Goal: Task Accomplishment & Management: Complete application form

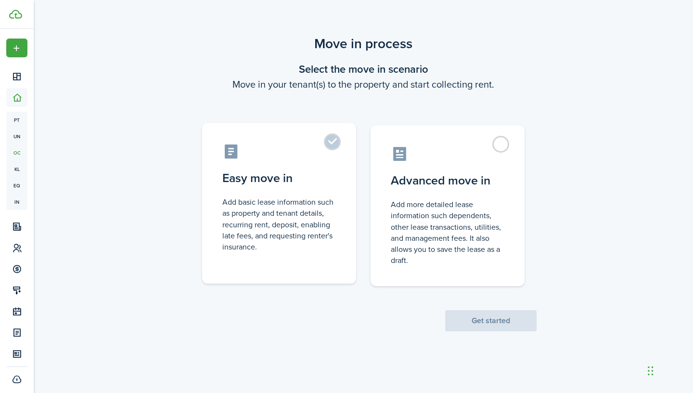
click at [306, 201] on control-radio-card-description "Add basic lease information such as property and tenant details, recurring rent…" at bounding box center [279, 224] width 114 height 56
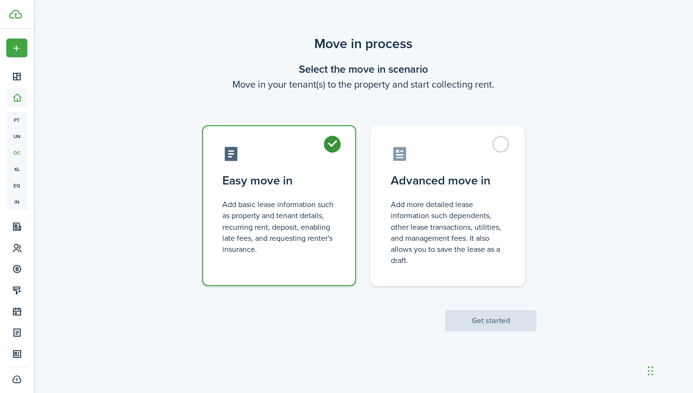
radio input "true"
click at [519, 322] on button "Get started" at bounding box center [490, 320] width 91 height 21
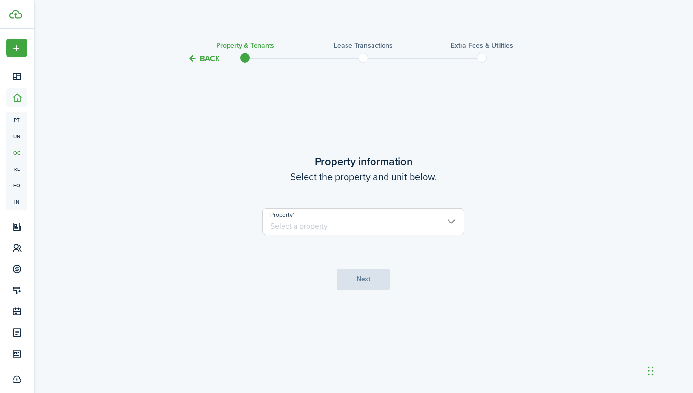
click at [388, 229] on input "Property" at bounding box center [363, 221] width 202 height 27
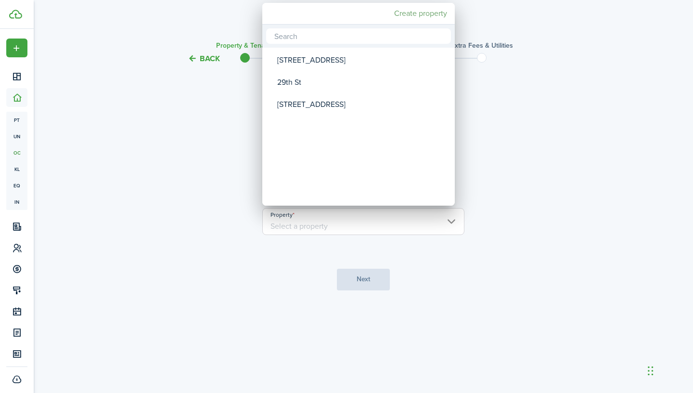
click at [418, 14] on mbsc-button "Create property" at bounding box center [420, 13] width 61 height 17
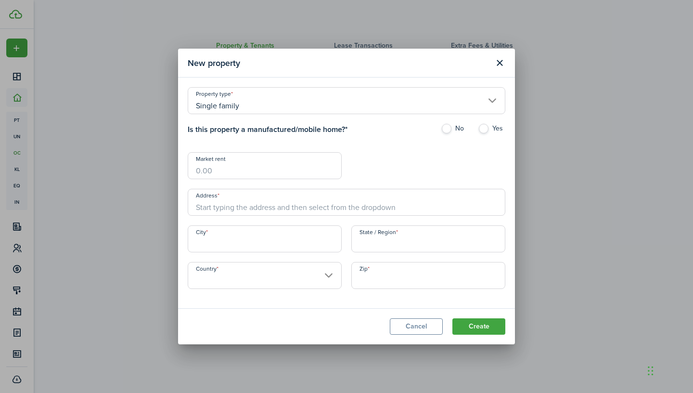
click at [273, 171] on input "Market rent" at bounding box center [265, 165] width 154 height 27
type input "$2,137.25"
click at [262, 208] on input "Address" at bounding box center [347, 202] width 318 height 27
click at [487, 127] on label "Yes" at bounding box center [491, 131] width 27 height 14
radio input "true"
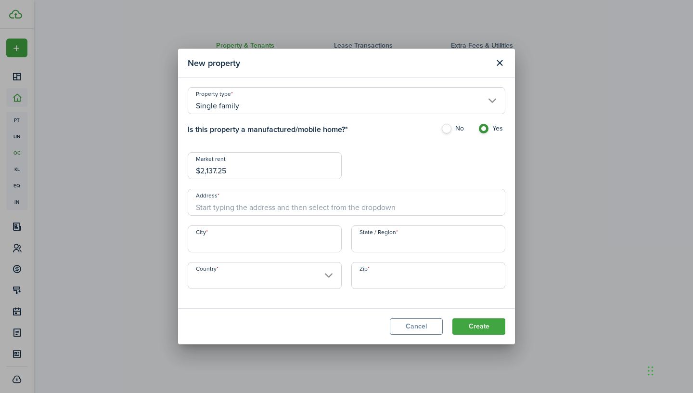
click at [269, 205] on input "Address" at bounding box center [347, 202] width 318 height 27
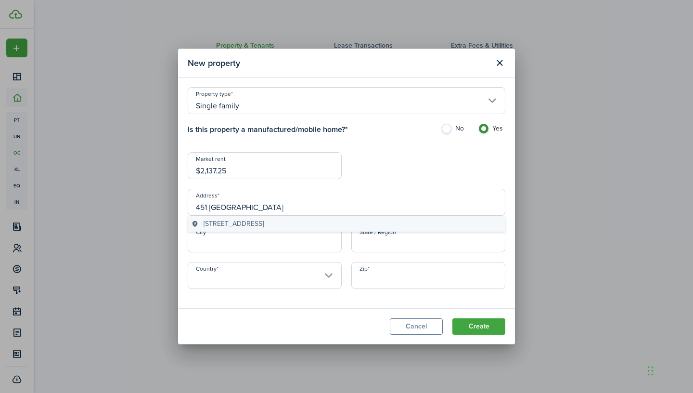
click at [264, 222] on span "[STREET_ADDRESS]" at bounding box center [234, 224] width 60 height 10
type input "[STREET_ADDRESS]"
type input "Hershey"
type input "PA"
type input "[GEOGRAPHIC_DATA]"
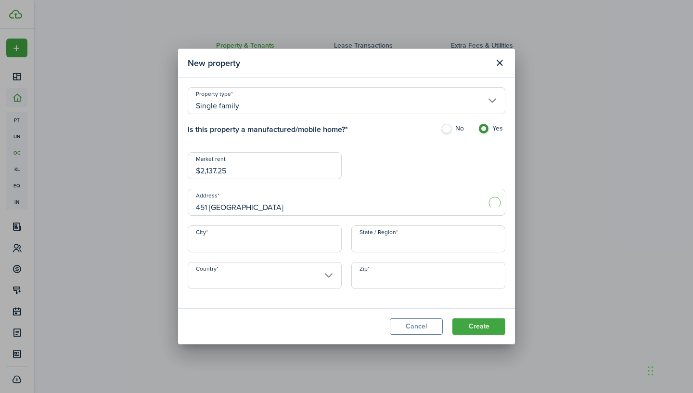
type input "17033"
click at [475, 326] on button "Create" at bounding box center [478, 326] width 53 height 16
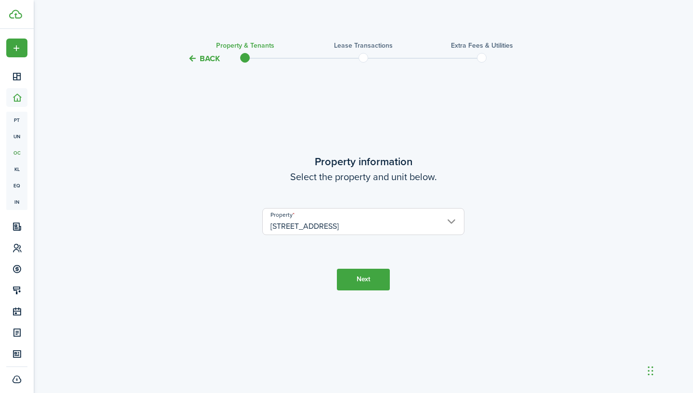
click at [369, 284] on button "Next" at bounding box center [363, 280] width 53 height 22
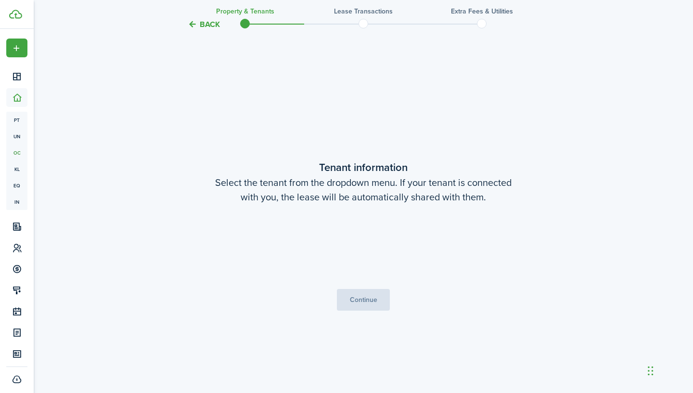
scroll to position [328, 0]
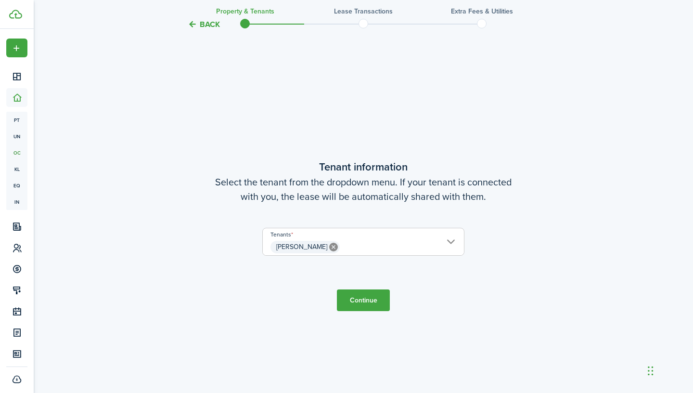
click at [371, 303] on button "Continue" at bounding box center [363, 300] width 53 height 22
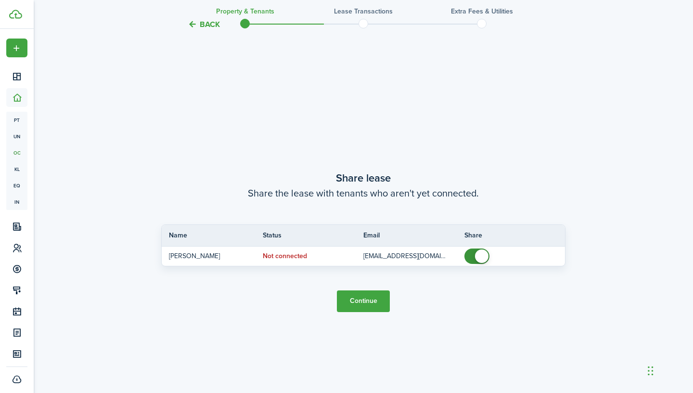
scroll to position [721, 0]
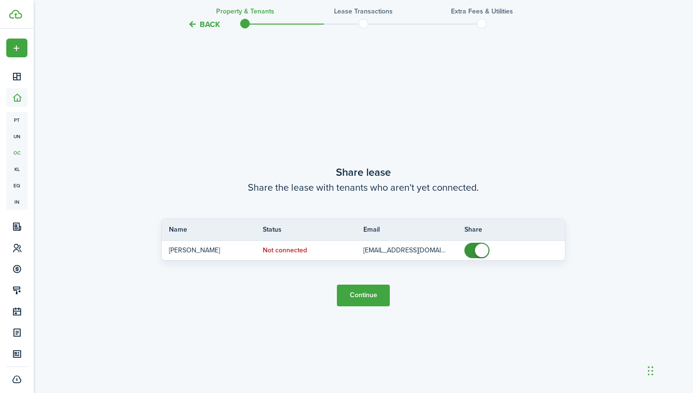
click at [371, 297] on button "Continue" at bounding box center [363, 295] width 53 height 22
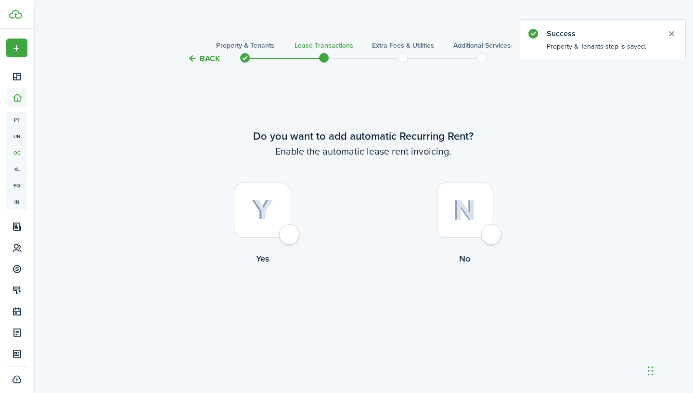
click at [266, 219] on img at bounding box center [263, 209] width 22 height 21
radio input "true"
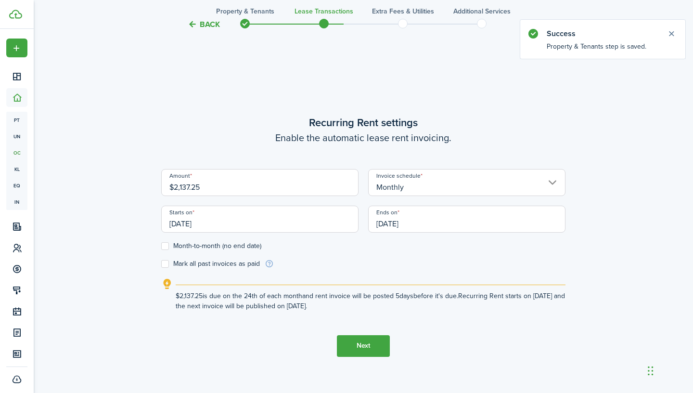
scroll to position [328, 0]
click at [269, 225] on input "[DATE]" at bounding box center [259, 218] width 197 height 27
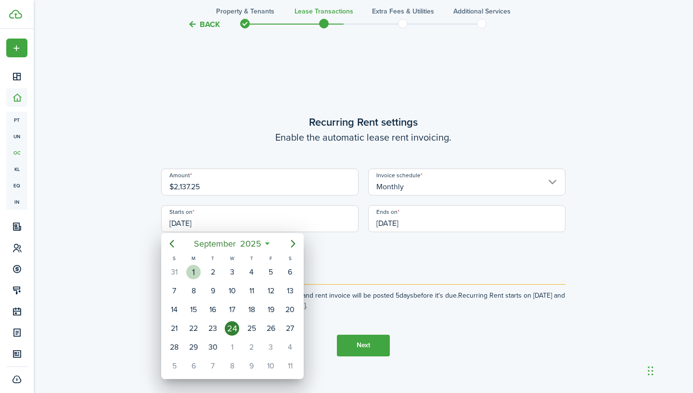
click at [197, 271] on div "1" at bounding box center [193, 272] width 14 height 14
type input "[DATE]"
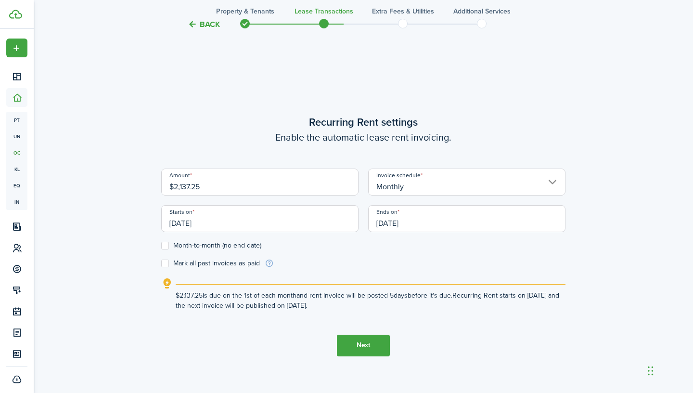
click at [431, 223] on input "[DATE]" at bounding box center [466, 218] width 197 height 27
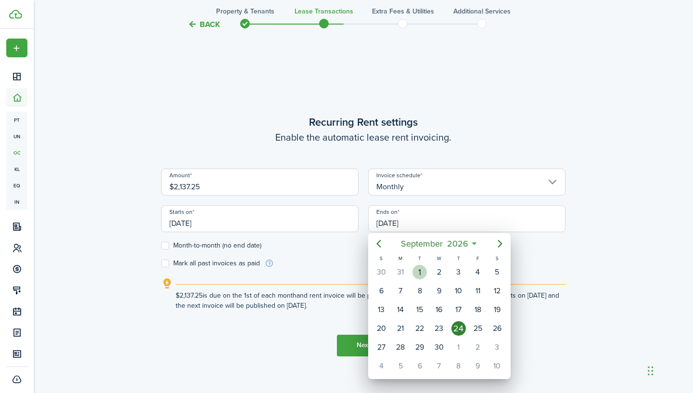
click at [421, 275] on div "1" at bounding box center [419, 272] width 14 height 14
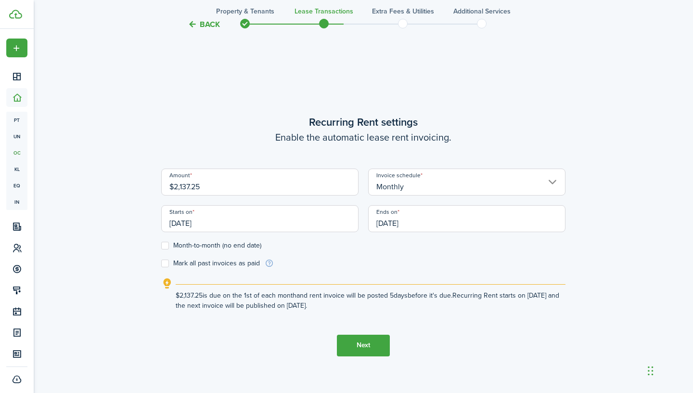
click at [431, 227] on input "[DATE]" at bounding box center [466, 218] width 197 height 27
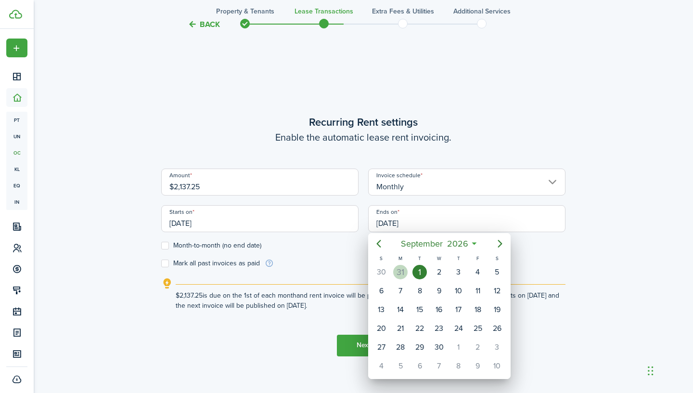
click at [403, 269] on div "31" at bounding box center [400, 272] width 14 height 14
type input "[DATE]"
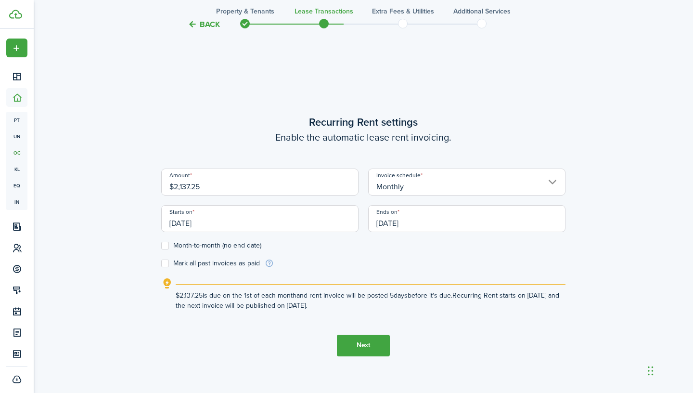
click at [166, 245] on label "Month-to-month (no end date)" at bounding box center [211, 246] width 100 height 8
click at [161, 245] on input "Month-to-month (no end date)" at bounding box center [161, 245] width 0 height 0
checkbox input "true"
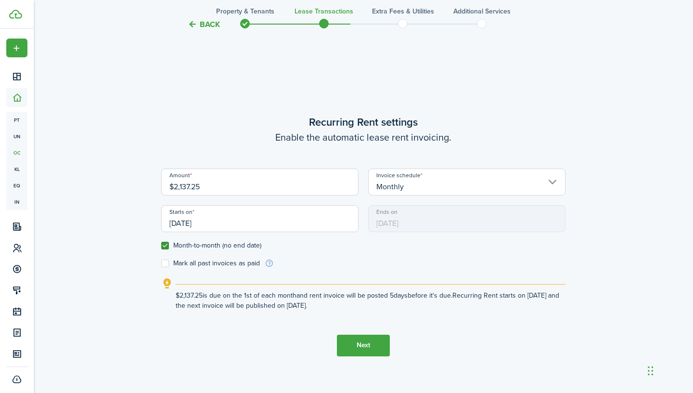
click at [369, 342] on button "Next" at bounding box center [363, 346] width 53 height 22
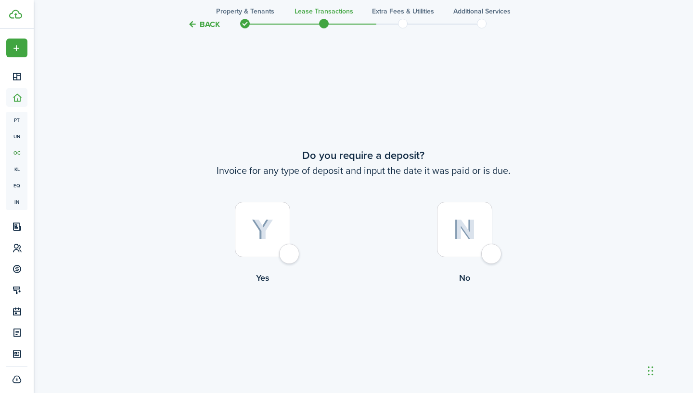
scroll to position [721, 0]
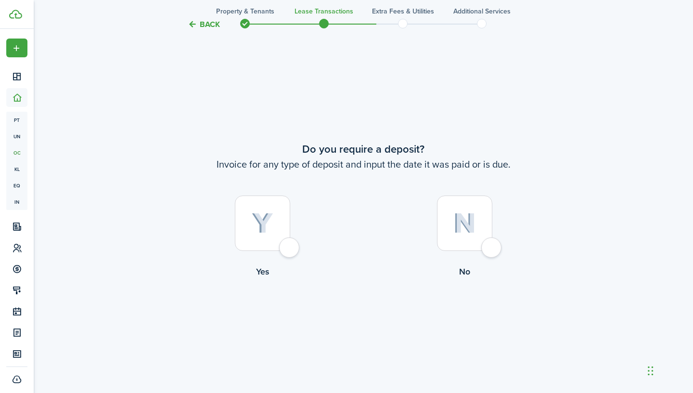
click at [489, 251] on div at bounding box center [464, 222] width 55 height 55
radio input "true"
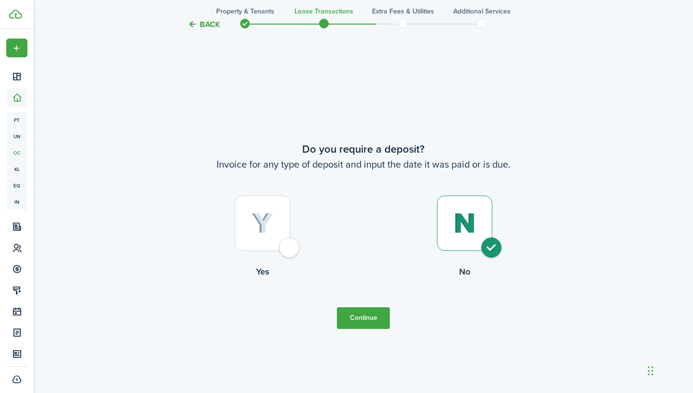
click at [369, 309] on button "Continue" at bounding box center [363, 318] width 53 height 22
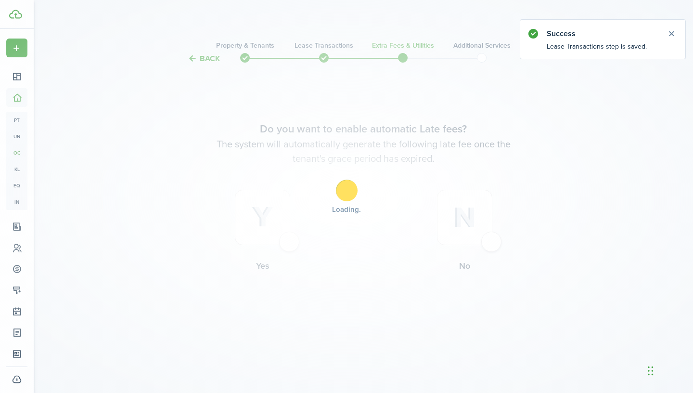
scroll to position [0, 0]
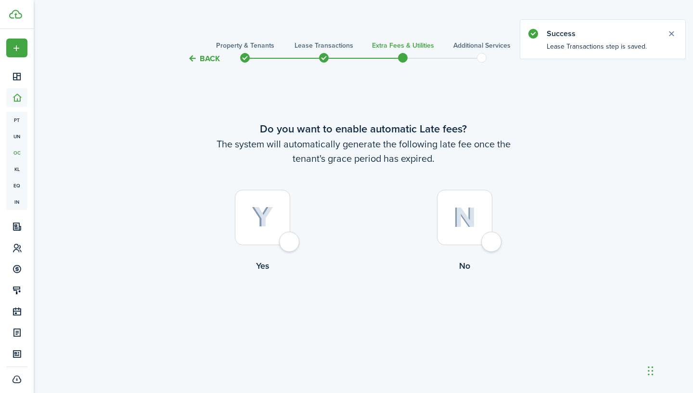
click at [290, 245] on div at bounding box center [262, 217] width 55 height 55
radio input "true"
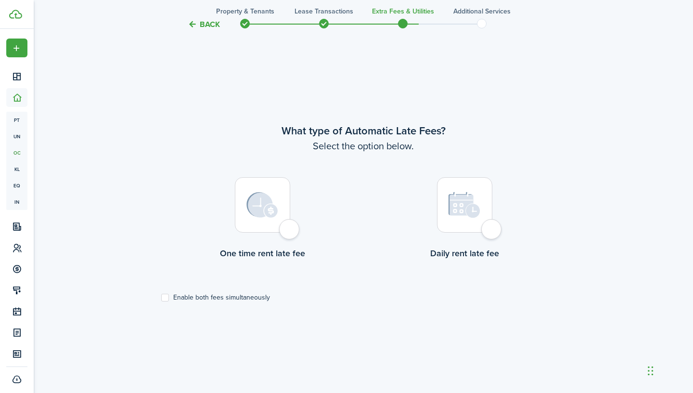
scroll to position [328, 0]
click at [169, 299] on label "Enable both fees simultaneously" at bounding box center [215, 298] width 109 height 8
click at [161, 297] on input "Enable both fees simultaneously" at bounding box center [161, 297] width 0 height 0
checkbox input "true"
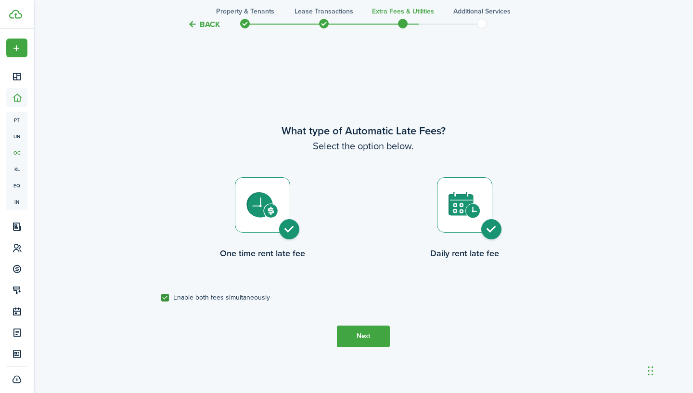
click at [373, 337] on button "Next" at bounding box center [363, 336] width 53 height 22
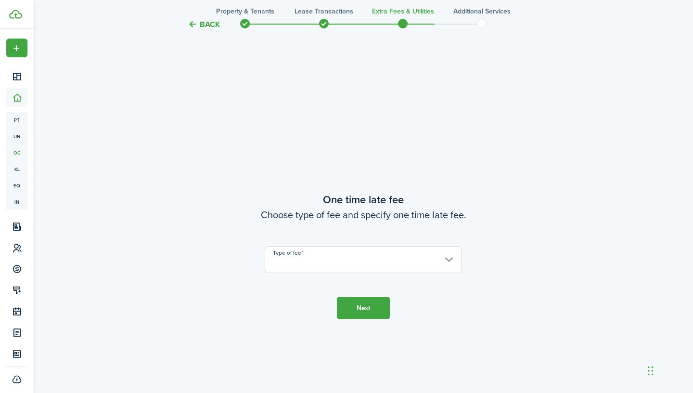
scroll to position [721, 0]
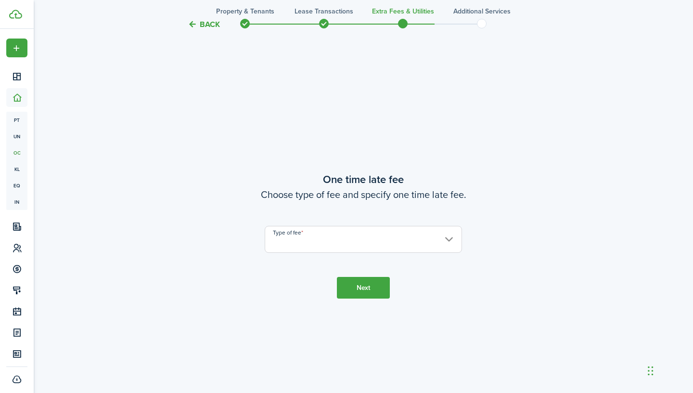
click at [415, 241] on input "Type of fee" at bounding box center [363, 239] width 197 height 27
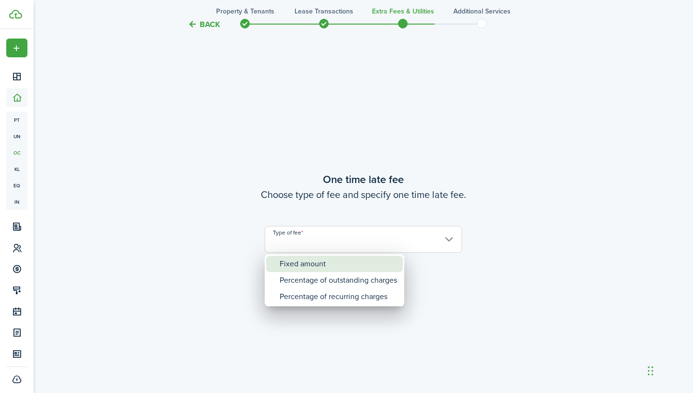
click at [368, 269] on div "Fixed amount" at bounding box center [338, 264] width 117 height 16
type input "Fixed amount"
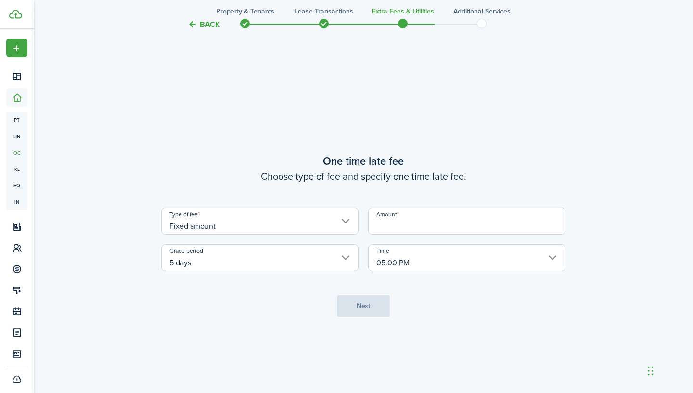
click at [340, 260] on input "5 days" at bounding box center [259, 257] width 197 height 27
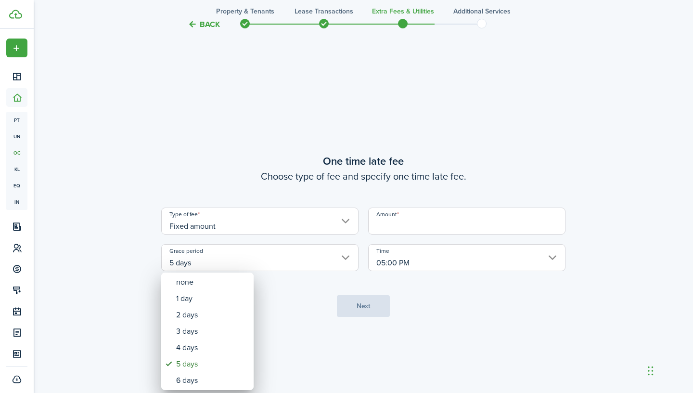
click at [297, 314] on div at bounding box center [346, 196] width 847 height 547
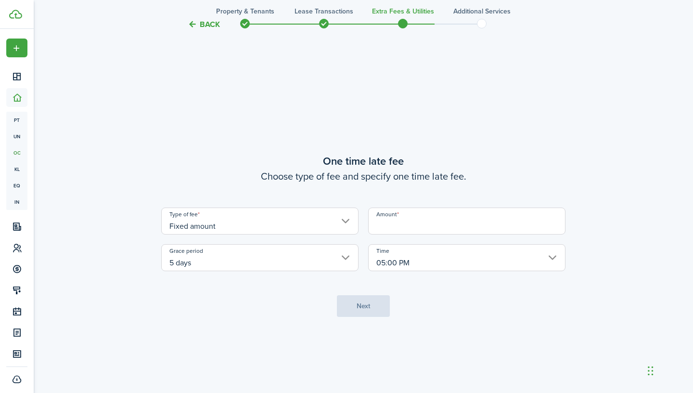
click at [463, 229] on input "Amount" at bounding box center [466, 220] width 197 height 27
type input "$50.00"
click at [365, 304] on button "Next" at bounding box center [363, 306] width 53 height 22
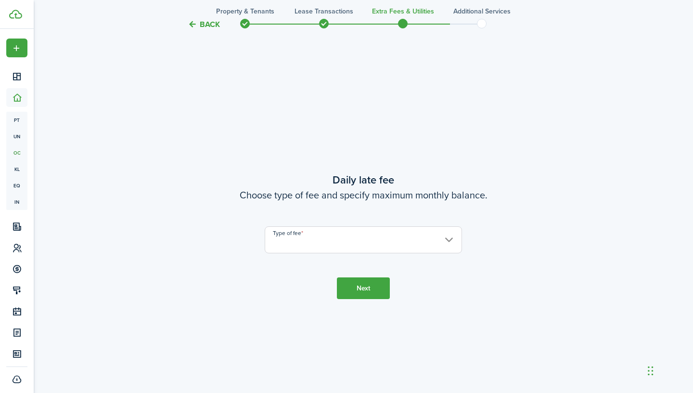
scroll to position [1113, 0]
click at [353, 243] on input "Type of fee" at bounding box center [363, 239] width 197 height 27
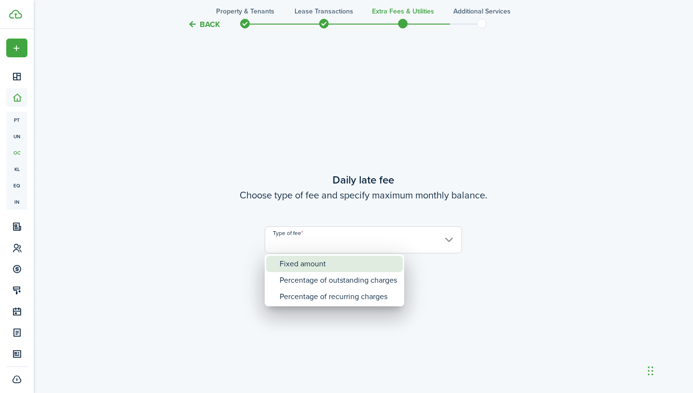
click at [365, 268] on div "Fixed amount" at bounding box center [338, 264] width 117 height 16
type input "Fixed amount"
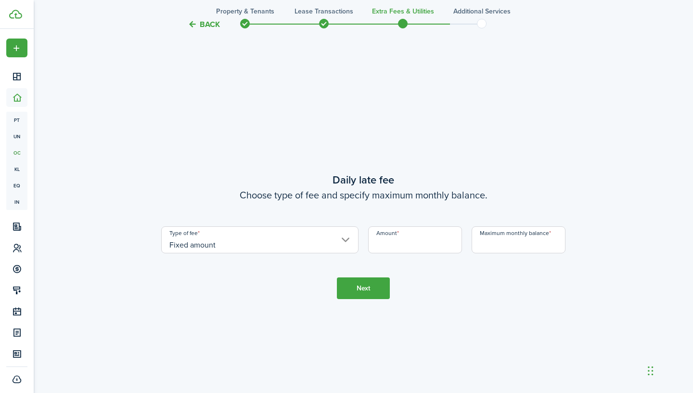
click at [408, 239] on input "Amount" at bounding box center [415, 239] width 94 height 27
type input "$10.00"
click at [538, 240] on input "Maximum monthly balance" at bounding box center [519, 239] width 94 height 27
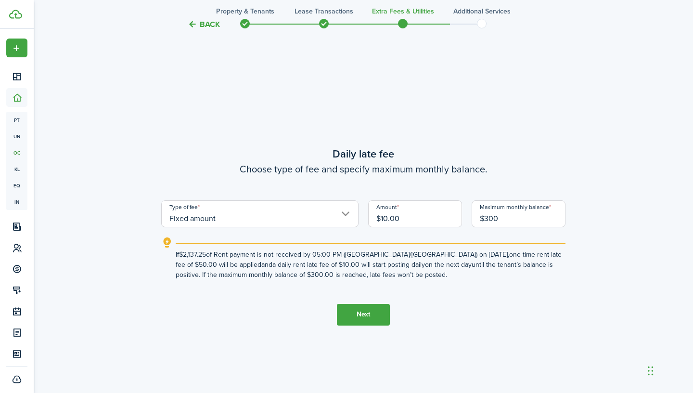
type input "$300.00"
click at [364, 317] on button "Next" at bounding box center [363, 315] width 53 height 22
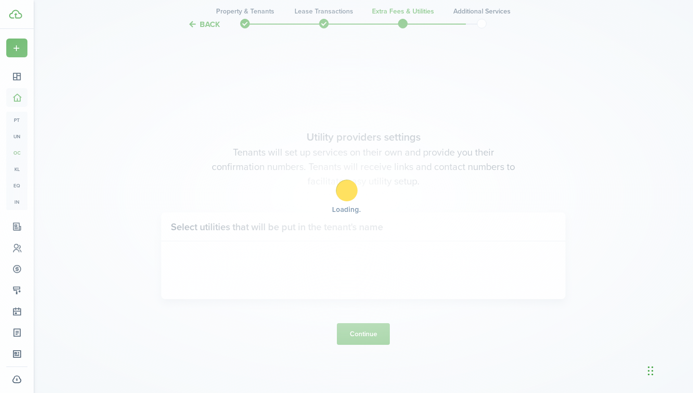
scroll to position [1506, 0]
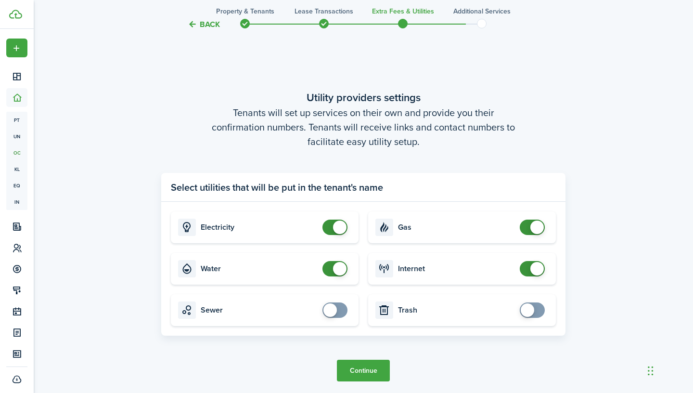
checkbox input "true"
click at [537, 308] on span at bounding box center [533, 309] width 10 height 15
checkbox input "true"
click at [340, 314] on span at bounding box center [335, 309] width 10 height 15
click at [372, 373] on button "Continue" at bounding box center [363, 371] width 53 height 22
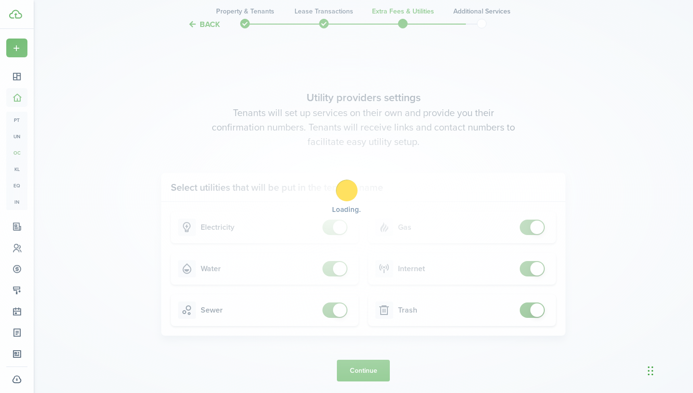
scroll to position [0, 0]
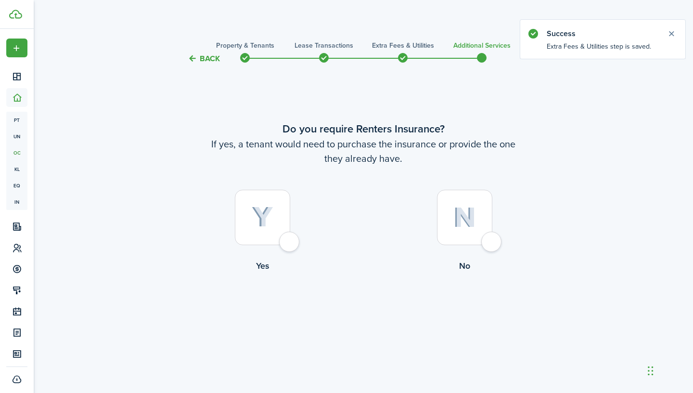
click at [491, 239] on div at bounding box center [464, 217] width 55 height 55
radio input "true"
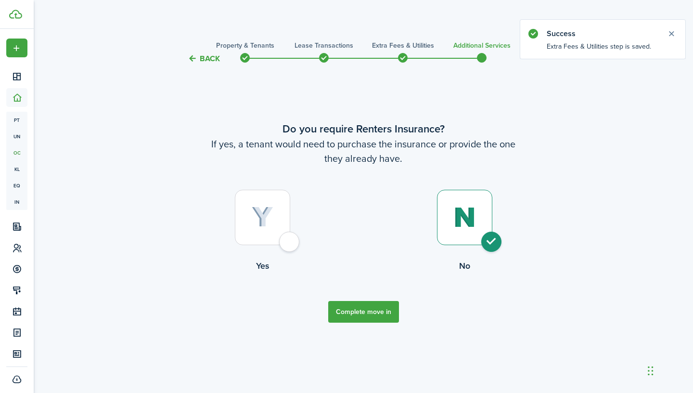
click at [372, 312] on button "Complete move in" at bounding box center [363, 312] width 71 height 22
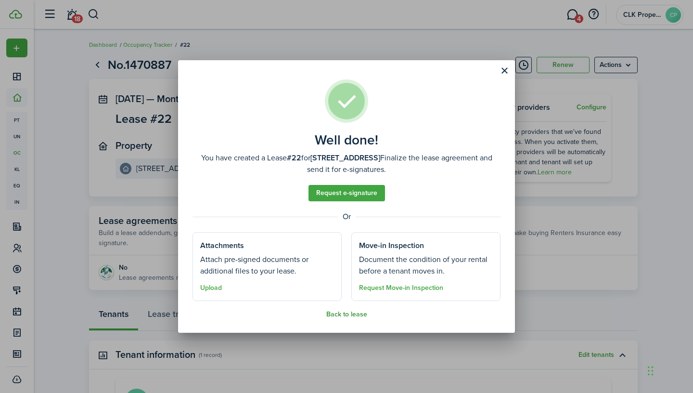
click at [352, 316] on button "Back to lease" at bounding box center [346, 314] width 41 height 8
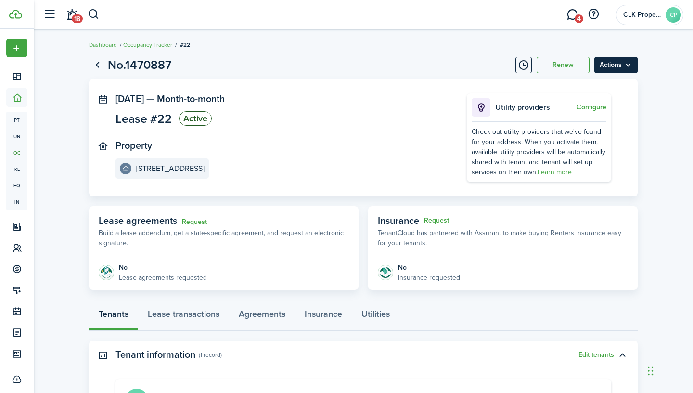
click at [616, 66] on menu-btn "Actions" at bounding box center [615, 65] width 43 height 16
click at [380, 129] on panel-main-inner "[DATE] — Month-to-month Lease #22 Active Property [STREET_ADDRESS]" at bounding box center [277, 135] width 322 height 85
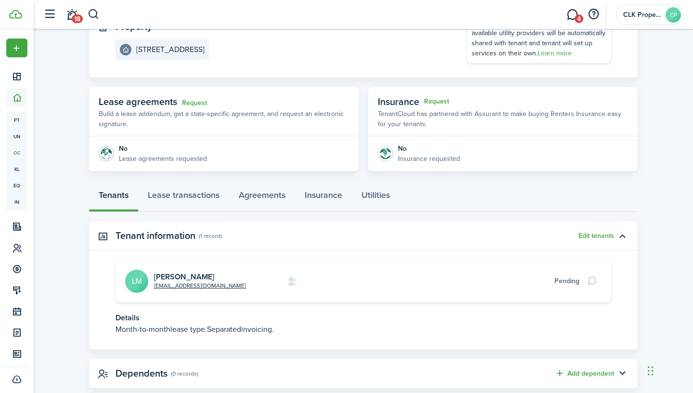
scroll to position [141, 0]
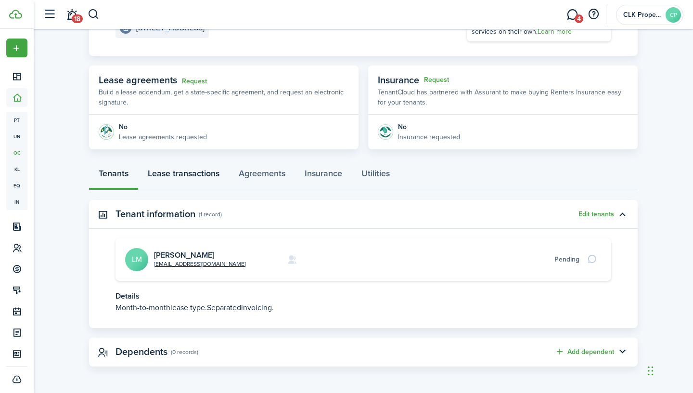
click at [193, 175] on link "Lease transactions" at bounding box center [183, 175] width 91 height 29
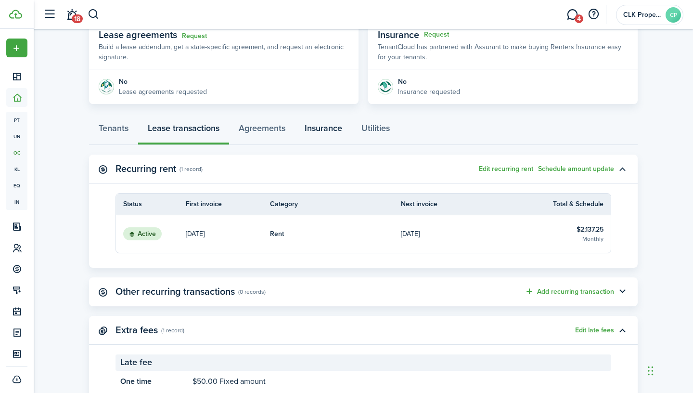
scroll to position [186, 0]
click at [147, 233] on status "Active" at bounding box center [142, 233] width 39 height 13
click at [149, 229] on status "Active" at bounding box center [142, 233] width 39 height 13
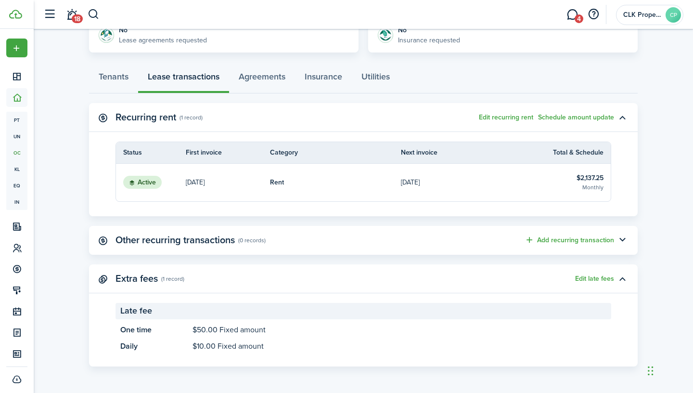
click at [145, 179] on status "Active" at bounding box center [142, 182] width 39 height 13
click at [147, 185] on status "Active" at bounding box center [142, 182] width 39 height 13
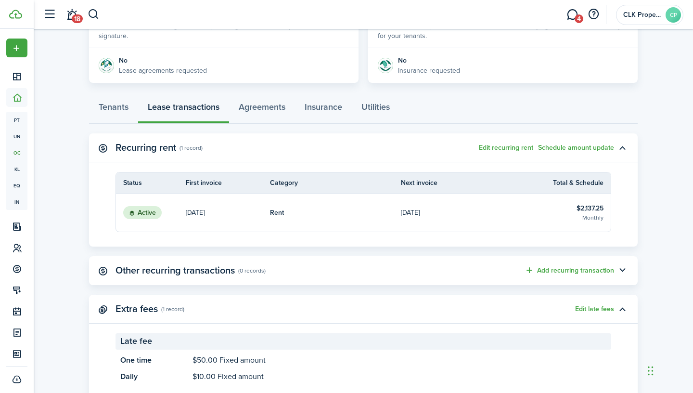
scroll to position [191, 0]
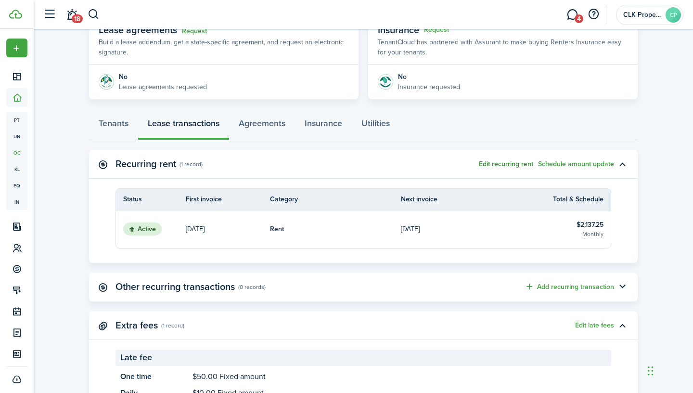
click at [512, 164] on button "Edit recurring rent" at bounding box center [506, 164] width 54 height 8
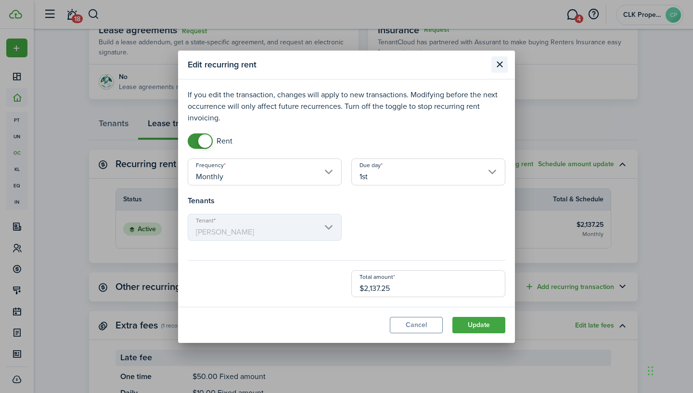
click at [503, 68] on button "Close modal" at bounding box center [499, 64] width 16 height 16
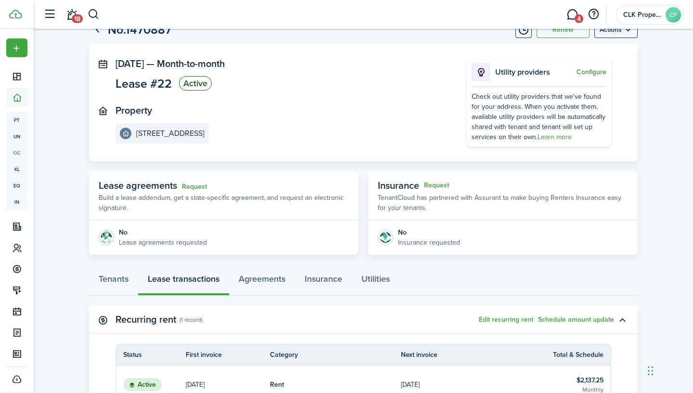
scroll to position [0, 0]
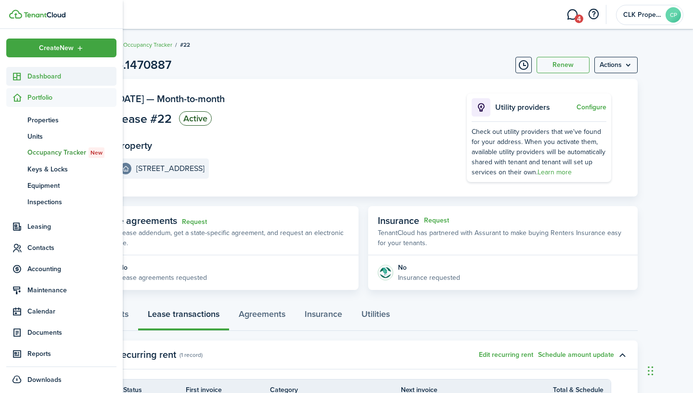
click at [16, 79] on icon at bounding box center [17, 77] width 10 height 10
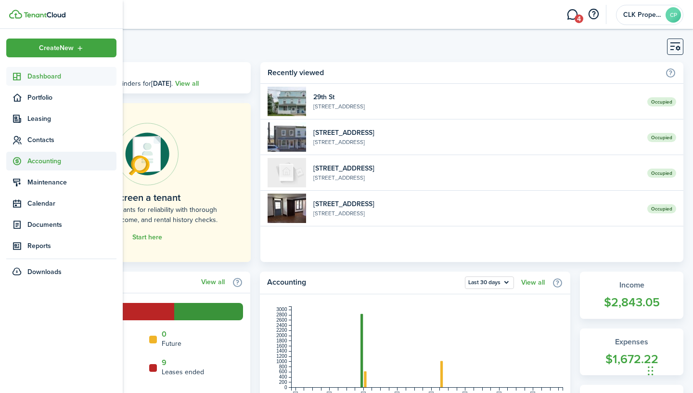
click at [18, 162] on icon at bounding box center [17, 161] width 10 height 10
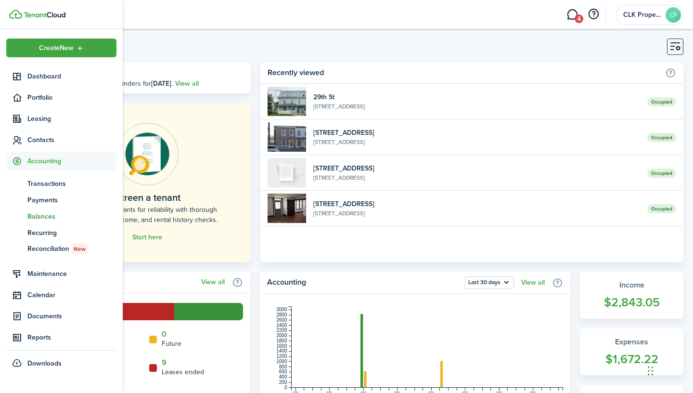
click at [48, 219] on span "Balances" at bounding box center [71, 216] width 89 height 10
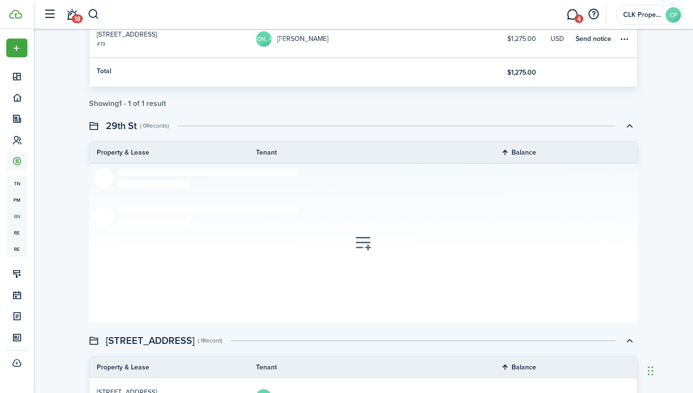
scroll to position [495, 0]
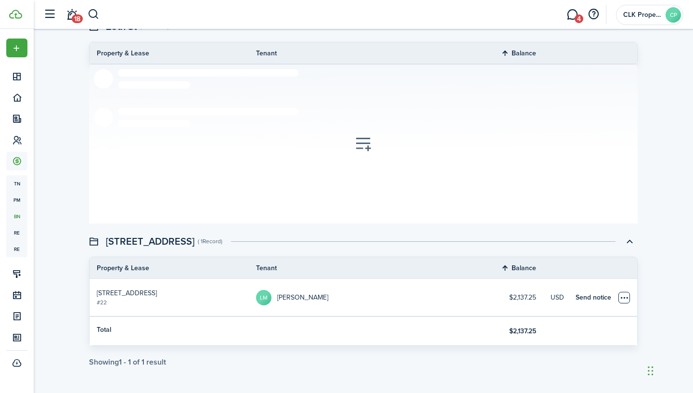
click at [625, 296] on table-menu-btn-icon "Open menu" at bounding box center [624, 298] width 12 height 12
click at [431, 345] on tr "Total $2,137.25" at bounding box center [364, 330] width 548 height 29
click at [129, 292] on span "[STREET_ADDRESS]" at bounding box center [127, 293] width 60 height 10
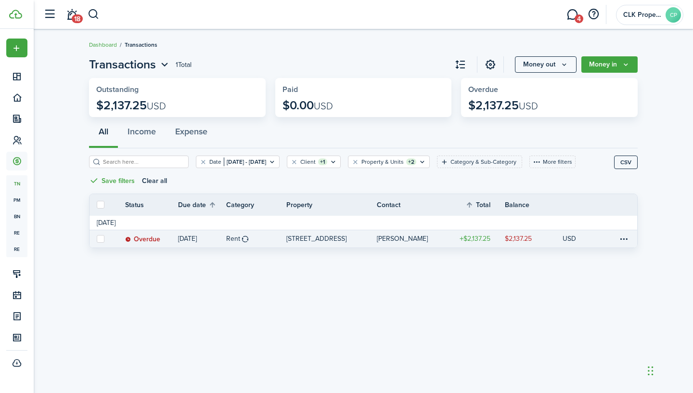
click at [151, 242] on status "Overdue" at bounding box center [142, 239] width 35 height 8
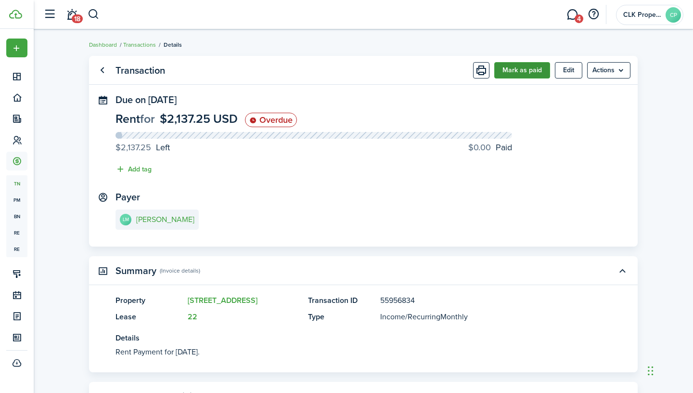
click at [533, 72] on button "Mark as paid" at bounding box center [522, 70] width 56 height 16
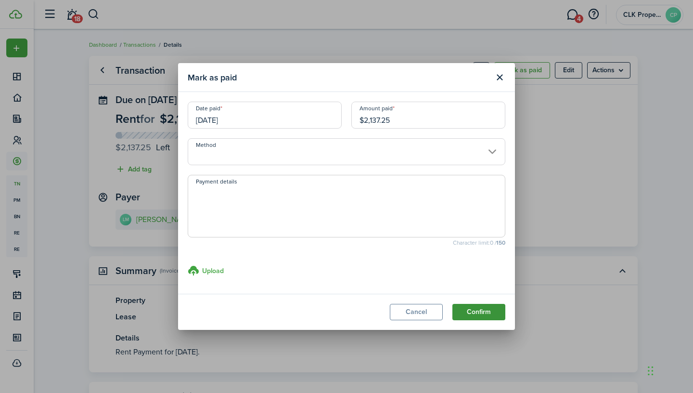
click at [489, 311] on button "Confirm" at bounding box center [478, 312] width 53 height 16
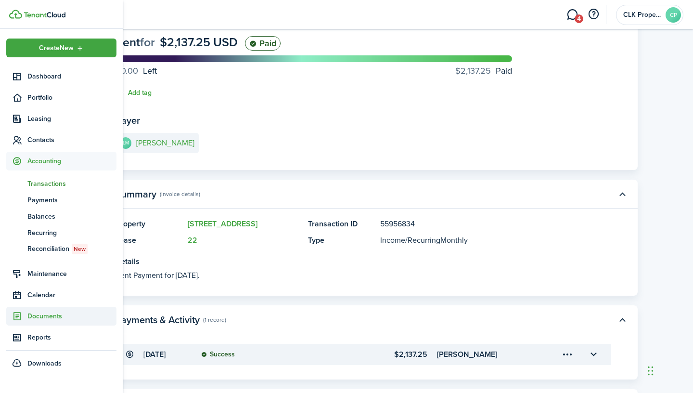
scroll to position [137, 0]
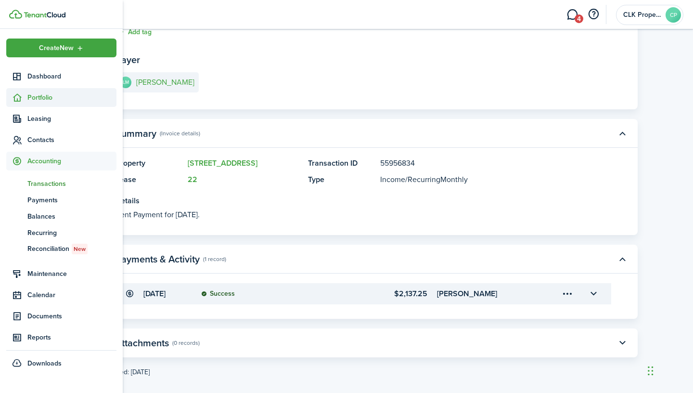
click at [47, 102] on span "Portfolio" at bounding box center [71, 97] width 89 height 10
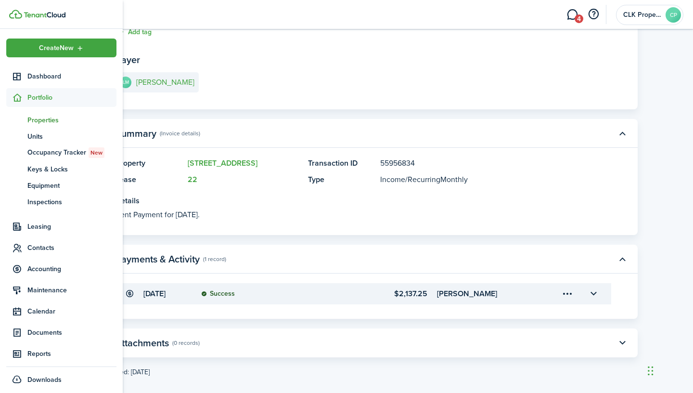
click at [53, 121] on span "Properties" at bounding box center [71, 120] width 89 height 10
